Goal: Task Accomplishment & Management: Use online tool/utility

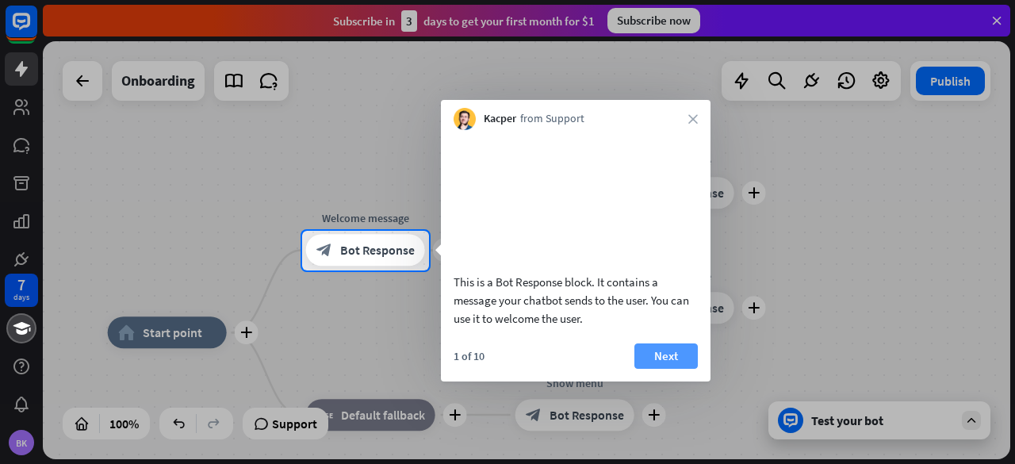
click at [653, 369] on button "Next" at bounding box center [665, 355] width 63 height 25
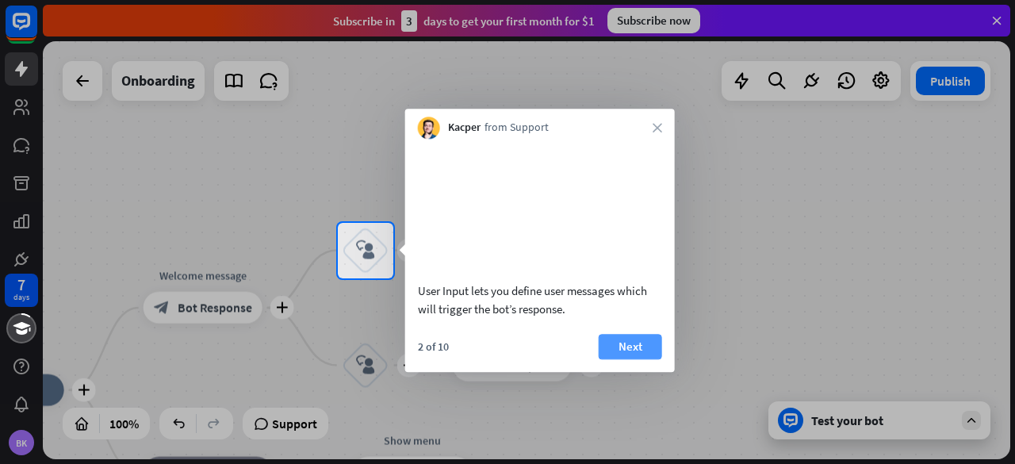
click at [625, 359] on button "Next" at bounding box center [630, 346] width 63 height 25
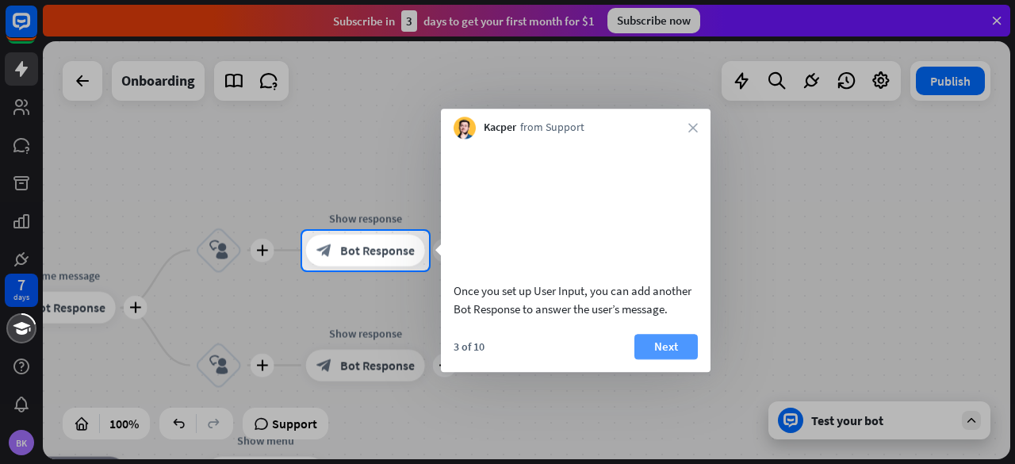
click at [658, 359] on button "Next" at bounding box center [665, 346] width 63 height 25
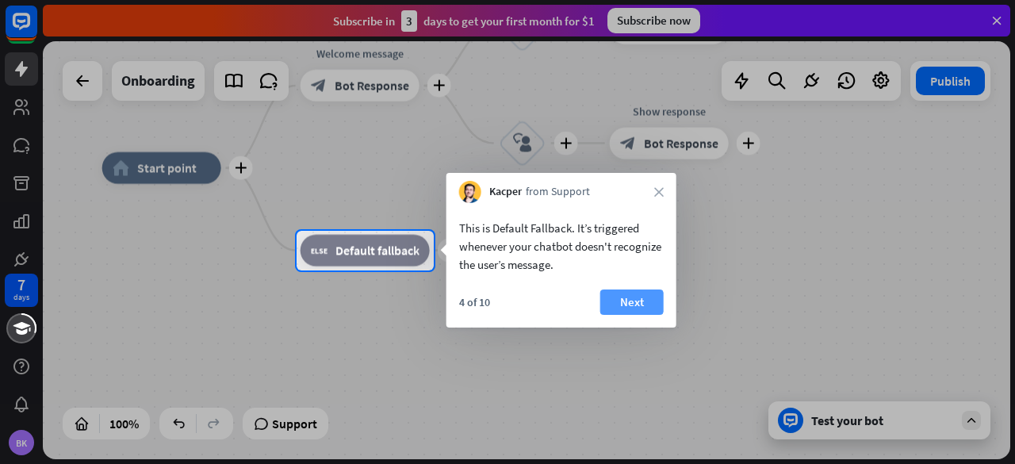
click at [633, 302] on button "Next" at bounding box center [631, 301] width 63 height 25
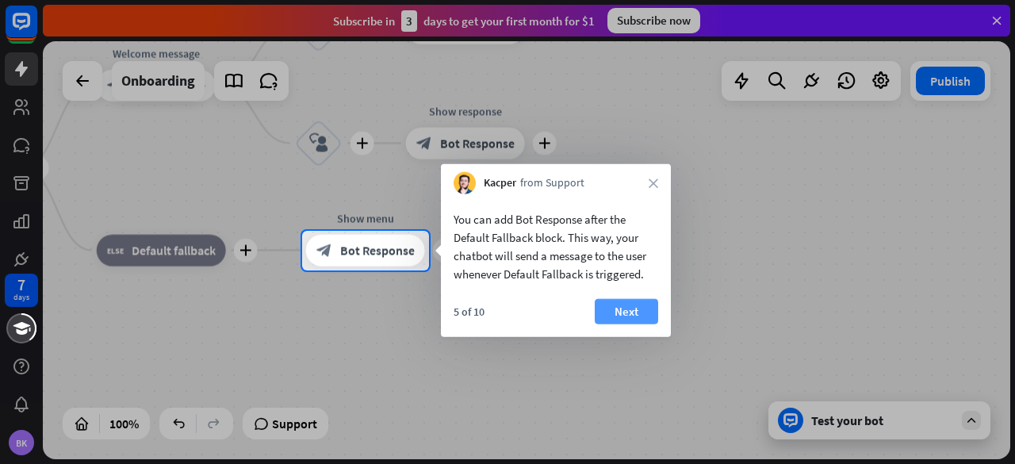
click at [633, 308] on button "Next" at bounding box center [626, 311] width 63 height 25
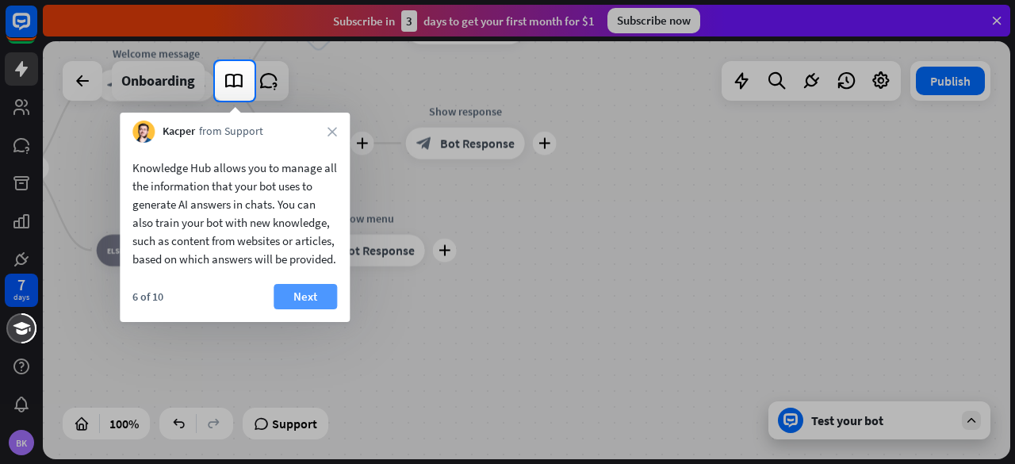
click at [324, 309] on button "Next" at bounding box center [305, 296] width 63 height 25
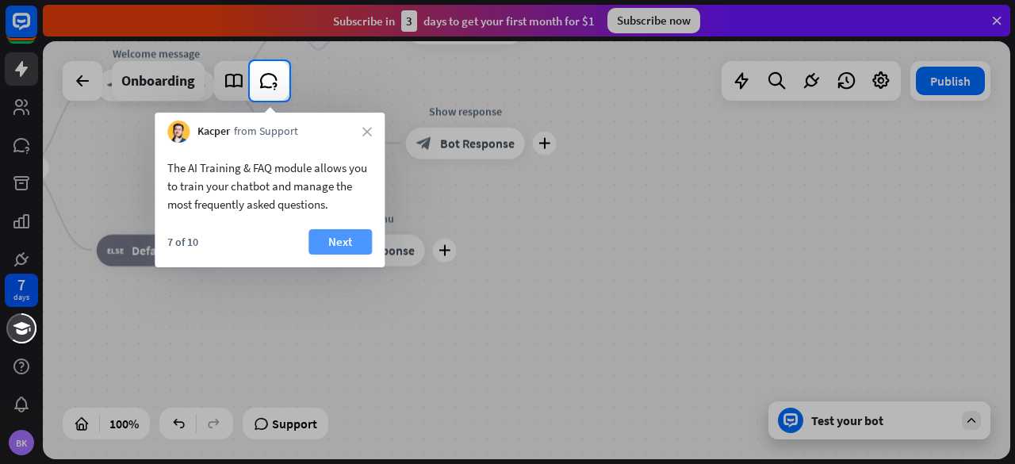
click at [347, 243] on button "Next" at bounding box center [339, 241] width 63 height 25
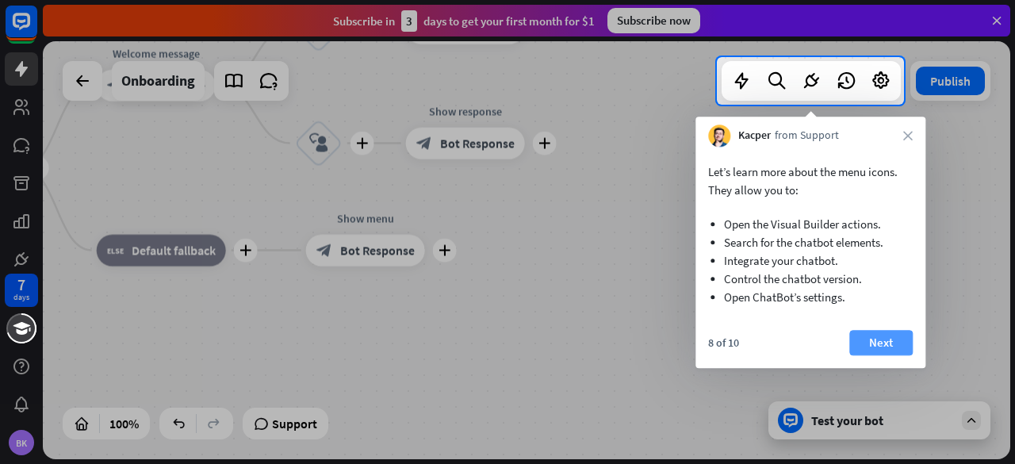
click at [904, 344] on button "Next" at bounding box center [880, 342] width 63 height 25
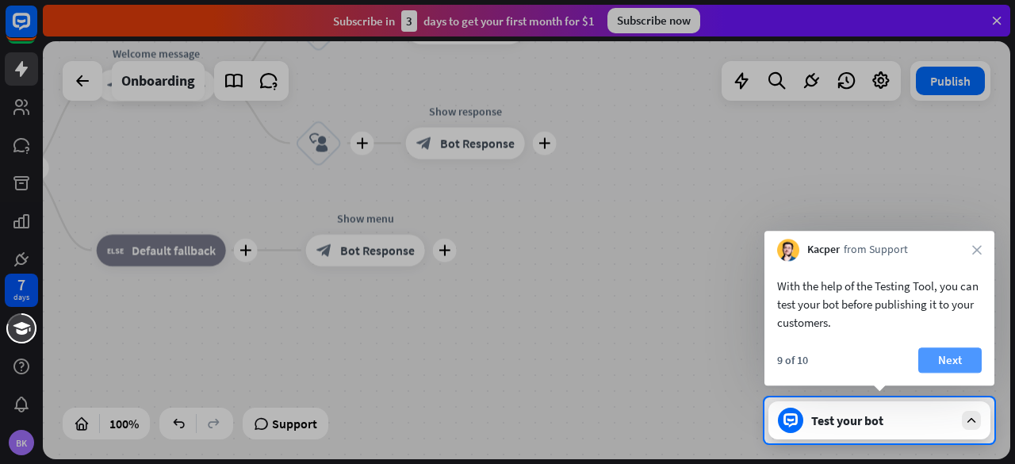
click at [934, 359] on button "Next" at bounding box center [949, 359] width 63 height 25
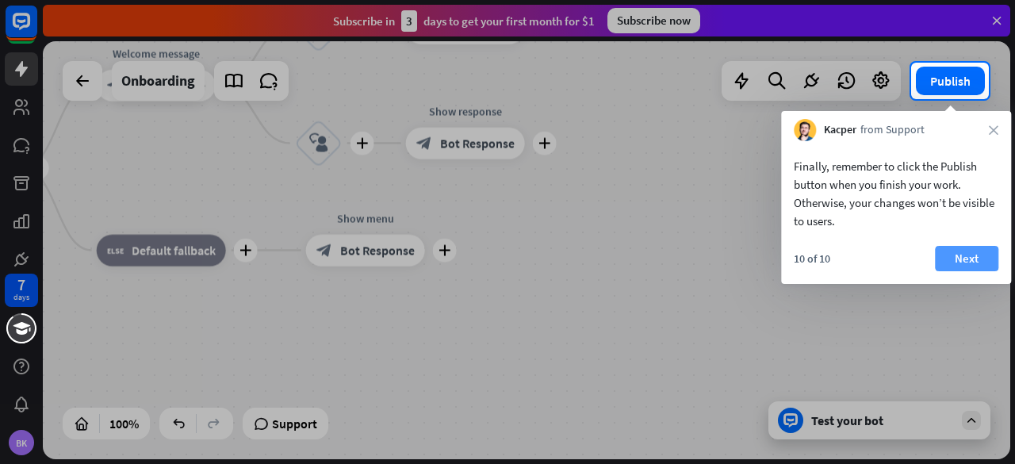
click at [959, 258] on button "Next" at bounding box center [966, 258] width 63 height 25
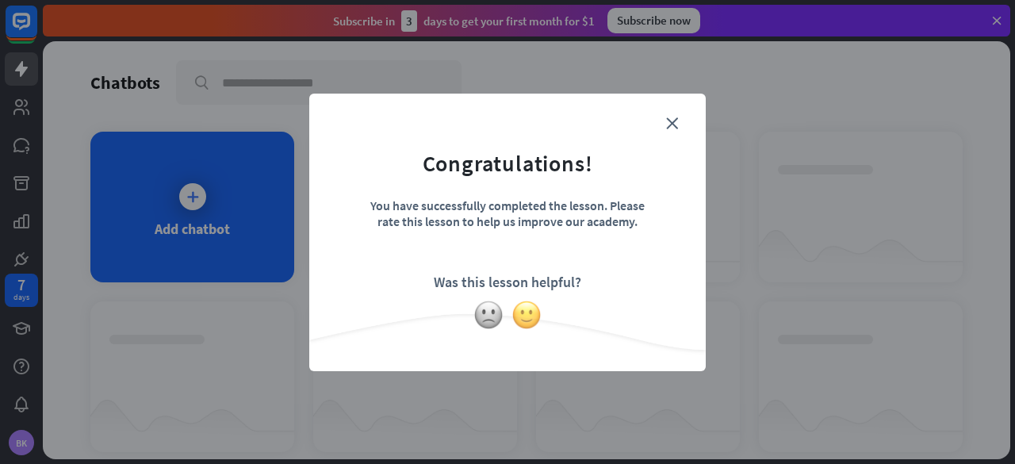
click at [518, 311] on img at bounding box center [526, 315] width 30 height 30
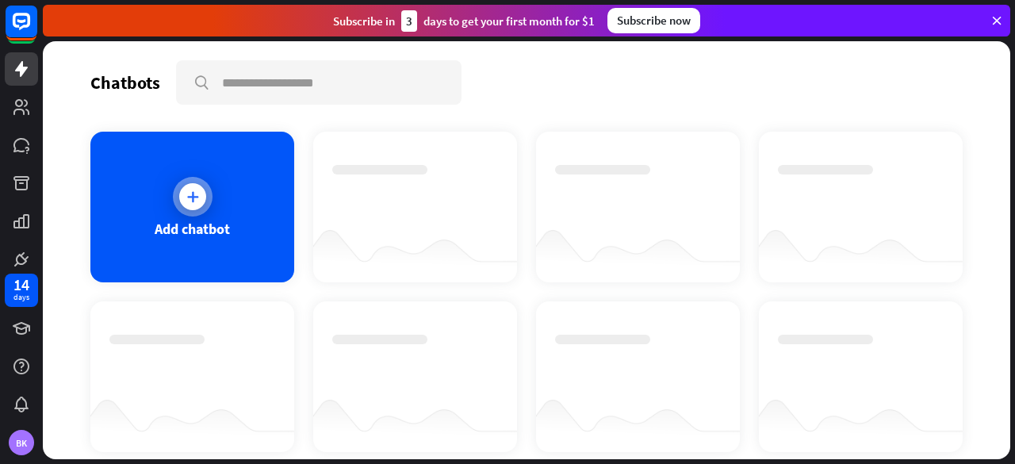
click at [168, 229] on div "Add chatbot" at bounding box center [192, 229] width 75 height 18
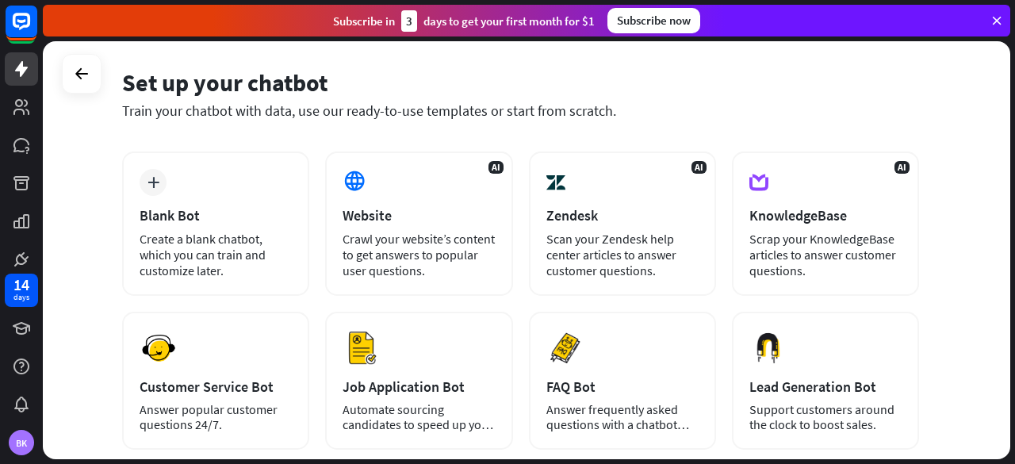
scroll to position [71, 0]
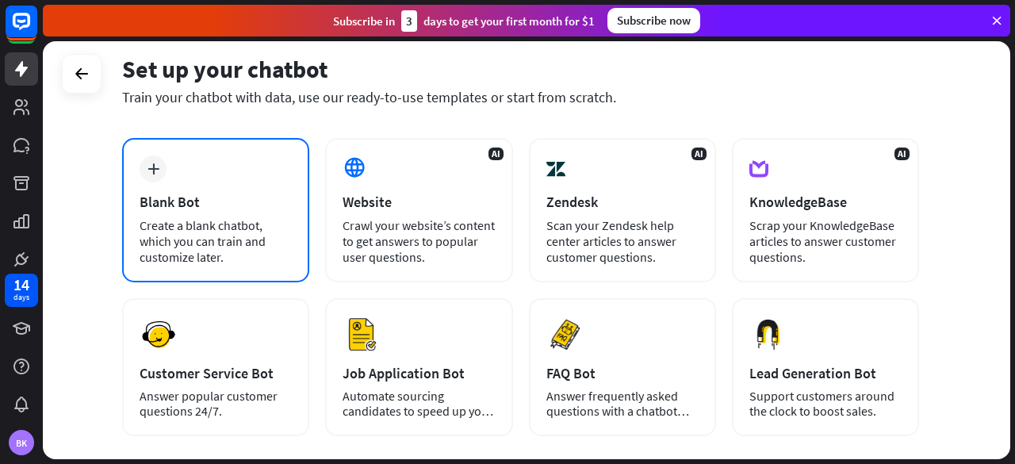
click at [281, 201] on div "Blank Bot" at bounding box center [216, 202] width 152 height 18
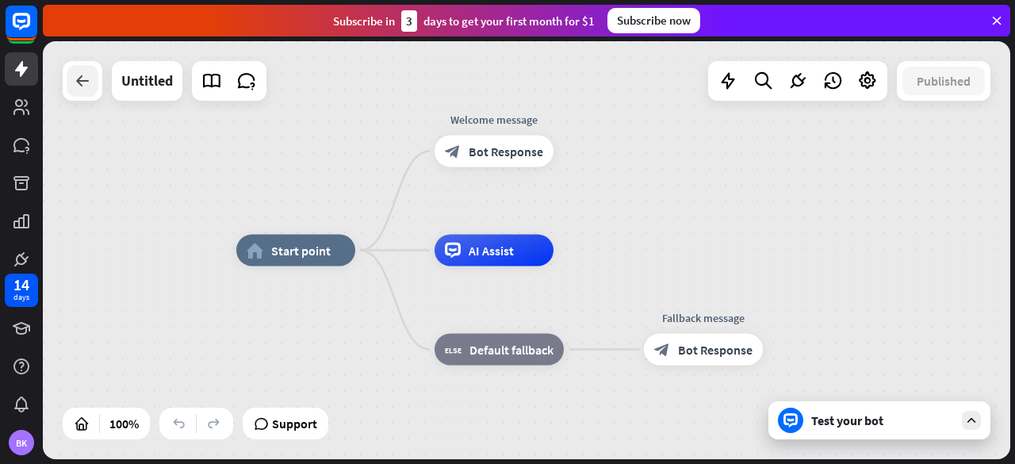
click at [82, 90] on div at bounding box center [83, 81] width 32 height 32
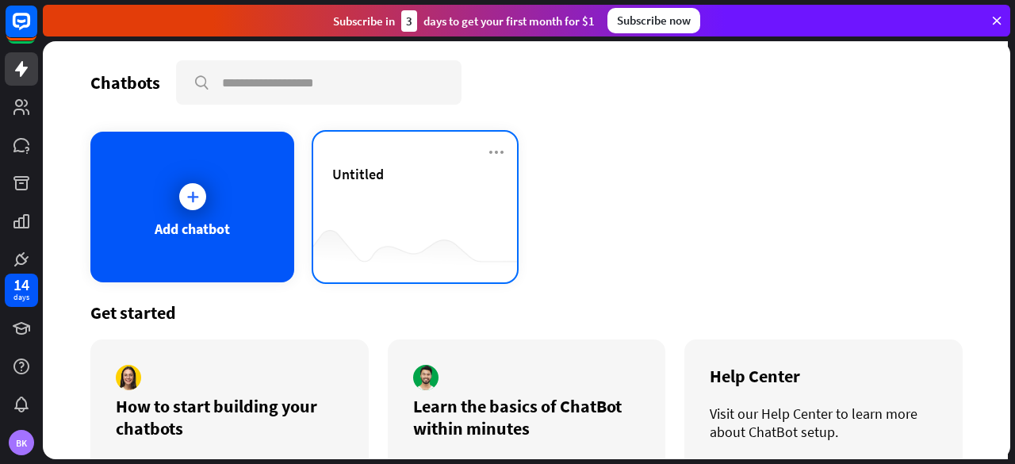
click at [430, 239] on div at bounding box center [415, 250] width 204 height 61
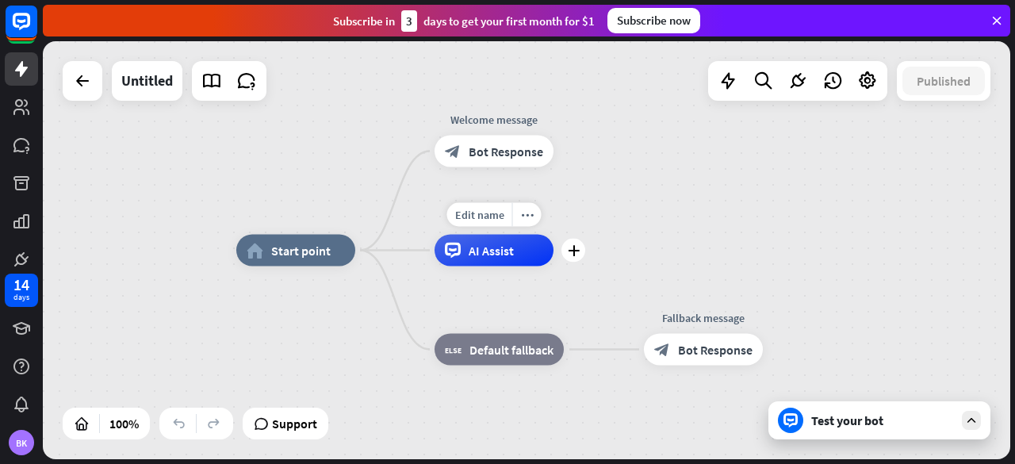
click at [514, 259] on div "AI Assist" at bounding box center [494, 251] width 119 height 32
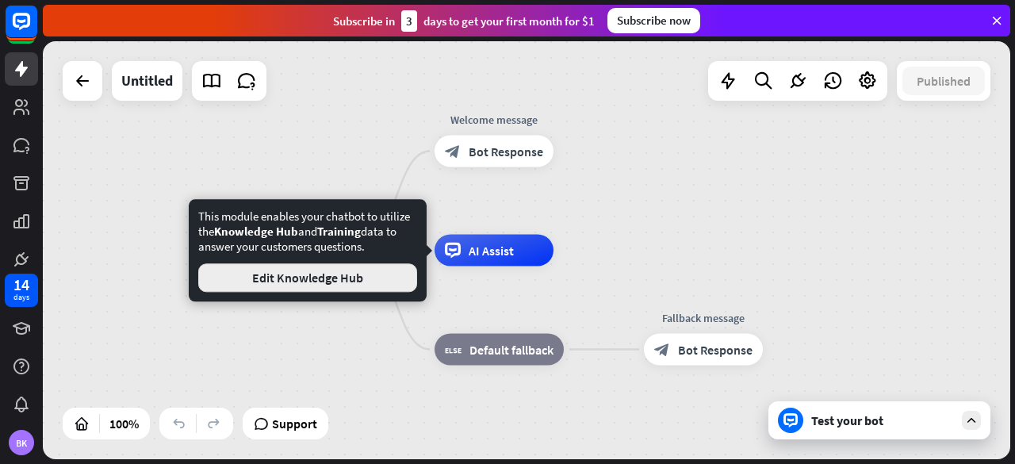
click at [396, 285] on button "Edit Knowledge Hub" at bounding box center [307, 277] width 219 height 29
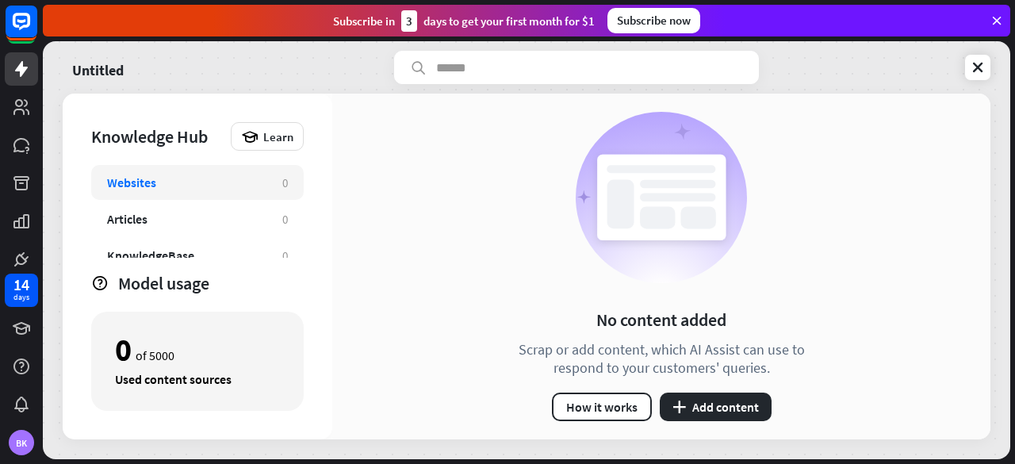
click at [293, 105] on div "Knowledge Hub Learn Websites 0 Articles 0 KnowledgeBase 0 Zendesk 0 Files BETA …" at bounding box center [198, 267] width 270 height 346
